Goal: Information Seeking & Learning: Learn about a topic

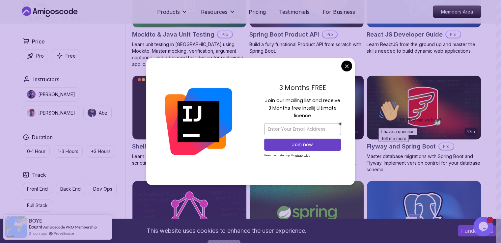
scroll to position [1493, 0]
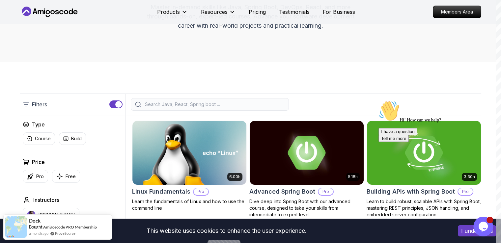
scroll to position [96, 0]
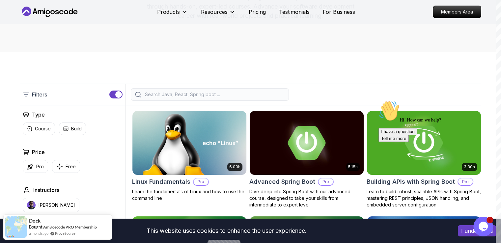
click at [253, 91] on input "search" at bounding box center [213, 94] width 141 height 7
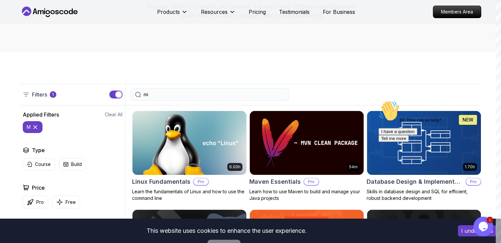
type input "mic"
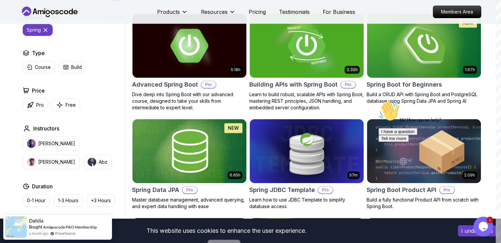
scroll to position [186, 0]
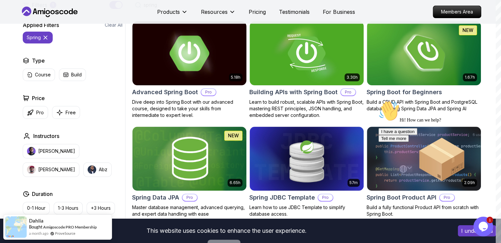
type input "spring"
click at [209, 64] on img at bounding box center [188, 53] width 119 height 67
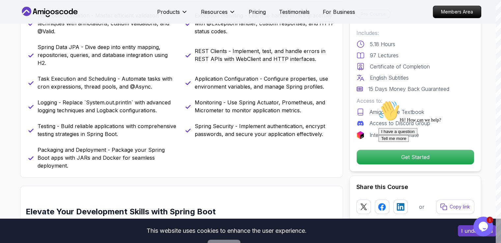
scroll to position [314, 0]
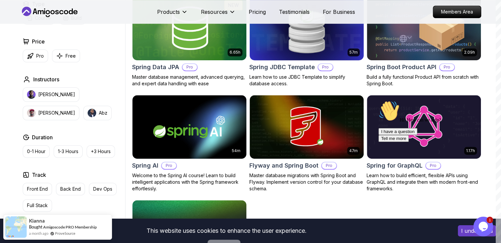
scroll to position [315, 0]
